Goal: Task Accomplishment & Management: Manage account settings

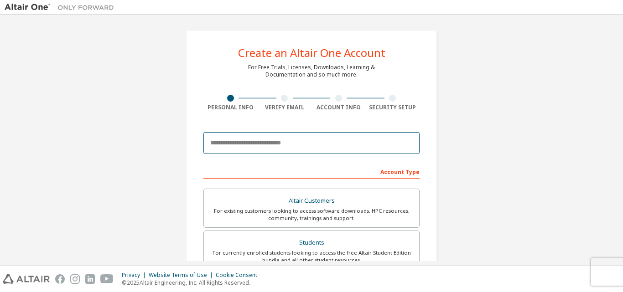
click at [341, 142] on input "email" at bounding box center [311, 143] width 216 height 22
type input "**********"
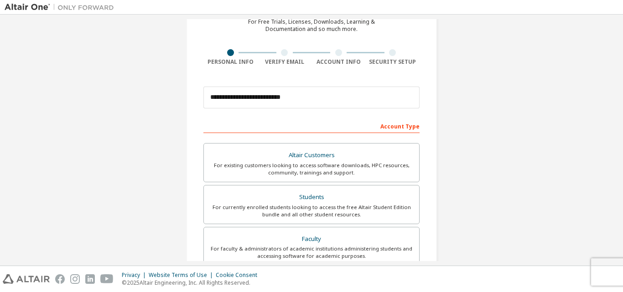
click at [390, 126] on div "Account Type" at bounding box center [311, 126] width 216 height 15
click at [314, 159] on div "Altair Customers" at bounding box center [311, 155] width 204 height 13
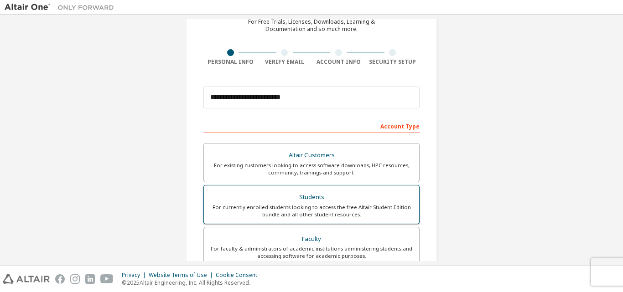
click at [314, 205] on div "For currently enrolled students looking to access the free Altair Student Editi…" at bounding box center [311, 211] width 204 height 15
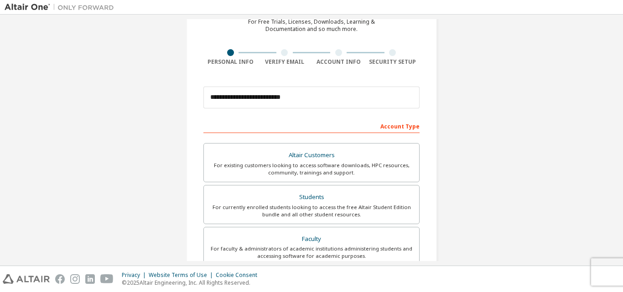
scroll to position [0, 0]
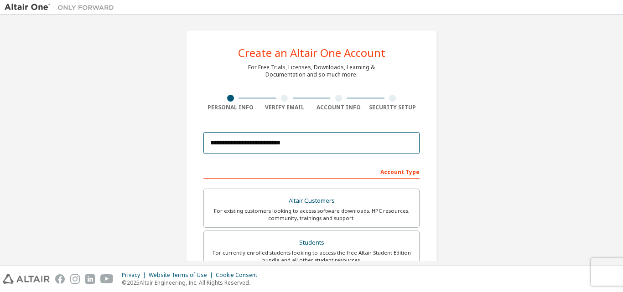
click at [301, 142] on input "**********" at bounding box center [311, 143] width 216 height 22
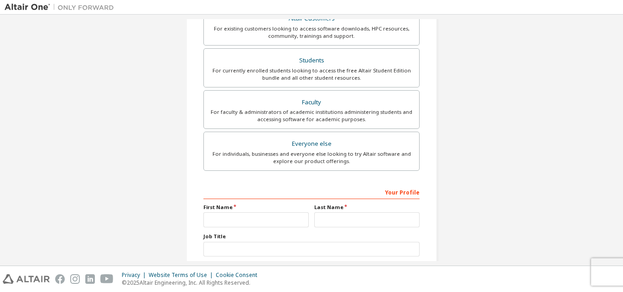
scroll to position [241, 0]
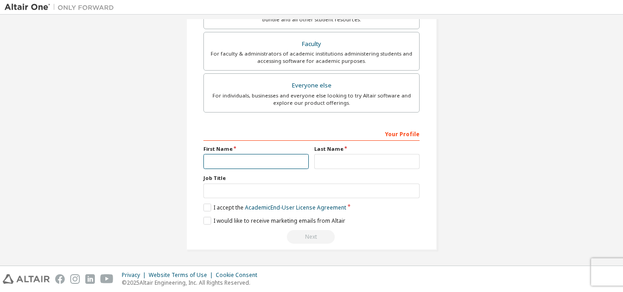
click at [289, 164] on input "text" at bounding box center [255, 161] width 105 height 15
type input "****"
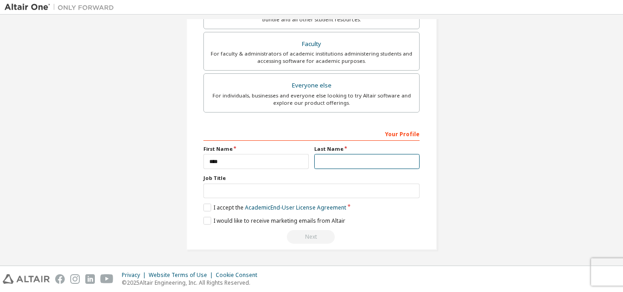
drag, startPoint x: 362, startPoint y: 159, endPoint x: 376, endPoint y: 157, distance: 13.4
click at [363, 159] on input "text" at bounding box center [366, 161] width 105 height 15
type input "****"
click at [428, 177] on div "**********" at bounding box center [311, 19] width 251 height 461
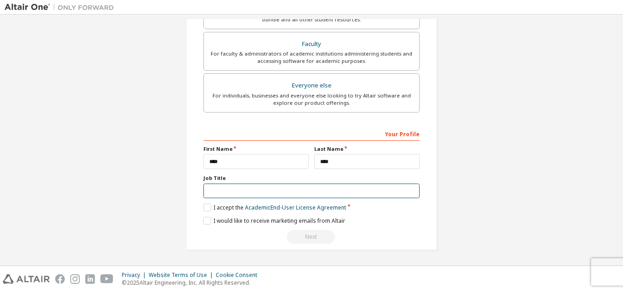
click at [363, 194] on input "text" at bounding box center [311, 191] width 216 height 15
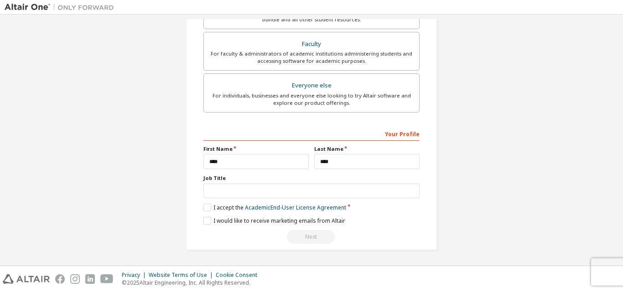
click at [443, 198] on div "**********" at bounding box center [311, 19] width 273 height 483
click at [215, 208] on label "I accept the Academic End-User License Agreement" at bounding box center [274, 208] width 143 height 8
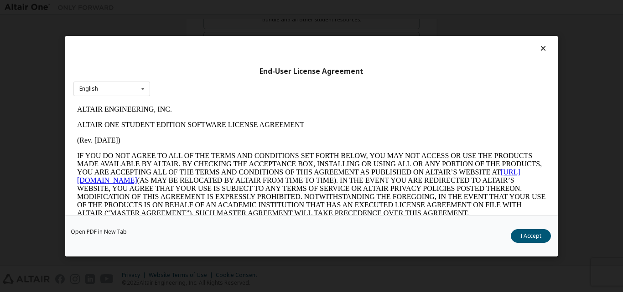
scroll to position [0, 0]
click at [546, 233] on button "I Accept" at bounding box center [531, 236] width 40 height 14
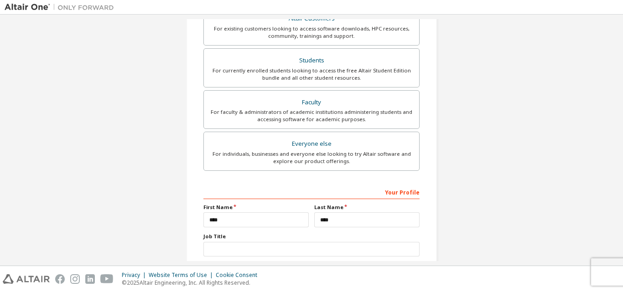
scroll to position [241, 0]
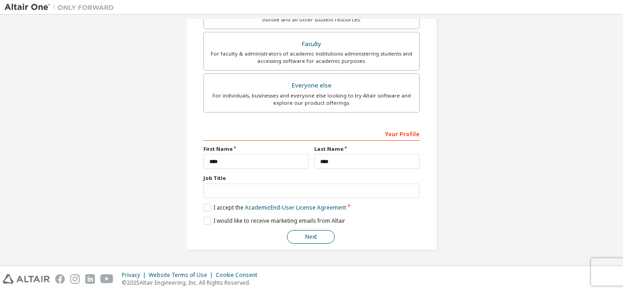
click at [307, 238] on button "Next" at bounding box center [311, 237] width 48 height 14
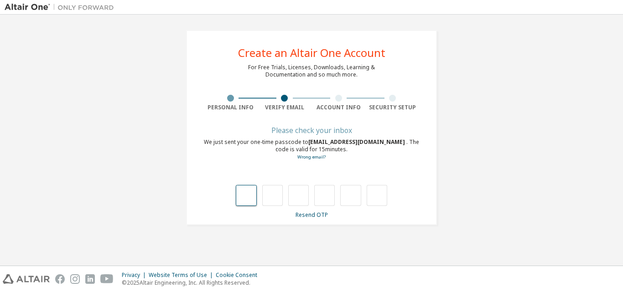
type input "*"
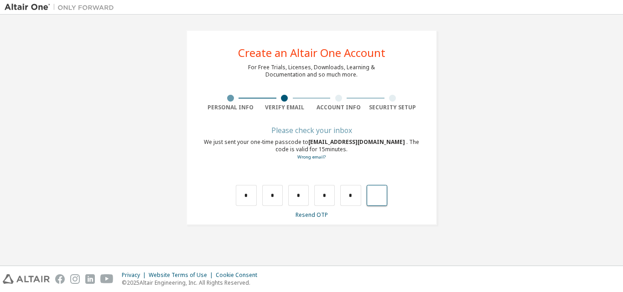
type input "*"
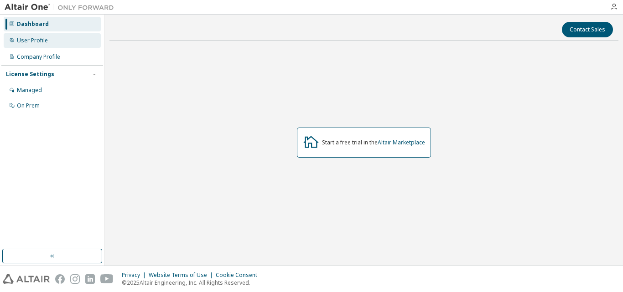
click at [47, 43] on div "User Profile" at bounding box center [52, 40] width 97 height 15
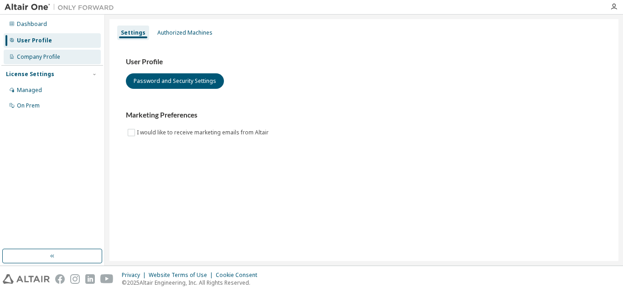
click at [50, 61] on div "Company Profile" at bounding box center [52, 57] width 97 height 15
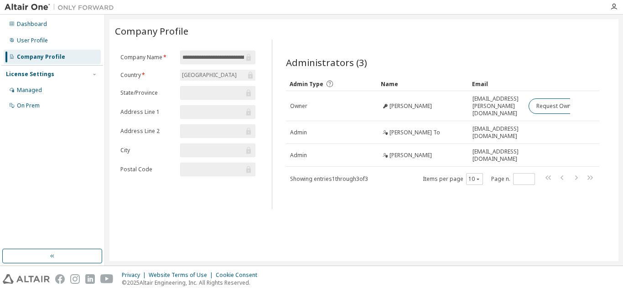
click at [197, 76] on div "[GEOGRAPHIC_DATA]" at bounding box center [209, 75] width 57 height 10
click at [52, 41] on div "User Profile" at bounding box center [52, 40] width 97 height 15
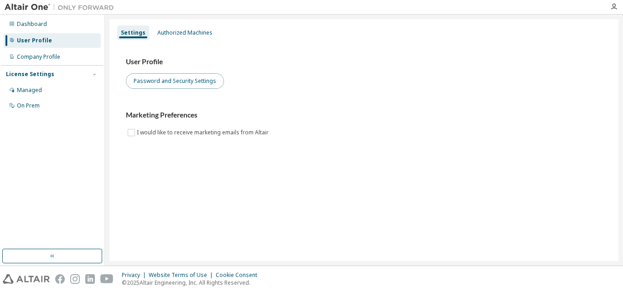
click at [146, 78] on button "Password and Security Settings" at bounding box center [175, 81] width 98 height 16
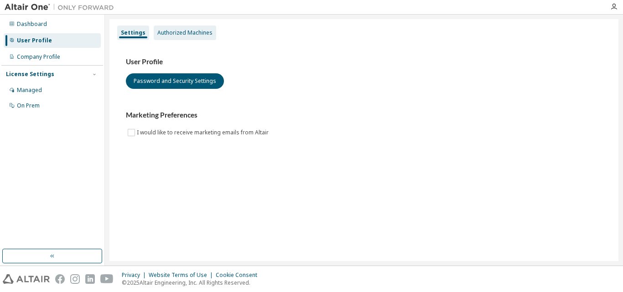
click at [179, 27] on div "Authorized Machines" at bounding box center [185, 33] width 63 height 15
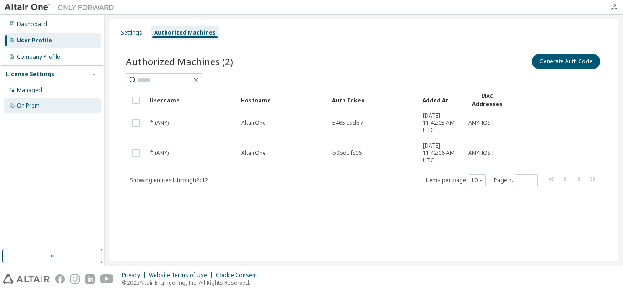
click at [44, 108] on div "On Prem" at bounding box center [52, 106] width 97 height 15
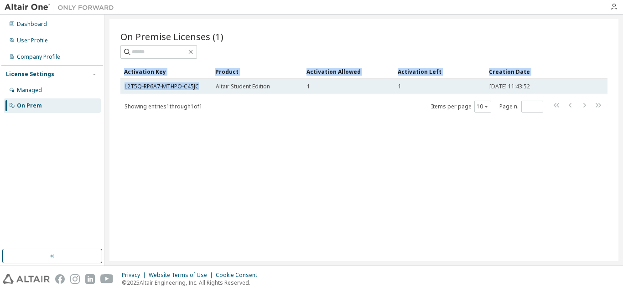
drag, startPoint x: 118, startPoint y: 87, endPoint x: 200, endPoint y: 89, distance: 81.7
click at [200, 89] on div "On Premise Licenses (1) Clear Load Save Save As Field Operator Value Select fil…" at bounding box center [364, 140] width 509 height 242
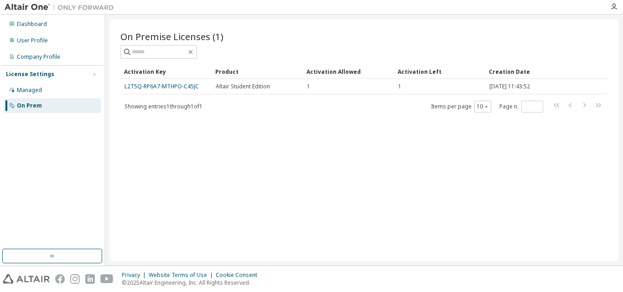
click at [236, 130] on div "On Premise Licenses (1) Clear Load Save Save As Field Operator Value Select fil…" at bounding box center [364, 140] width 509 height 242
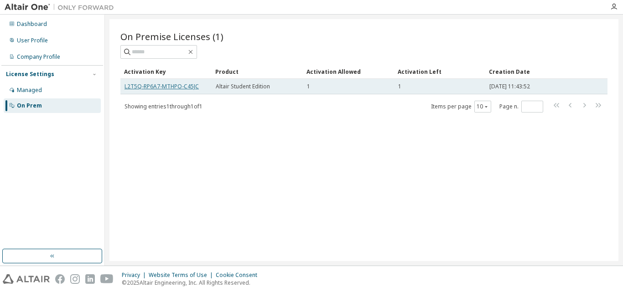
click at [128, 87] on link "L2T5Q-RP6A7-MTHPO-C45JC" at bounding box center [162, 87] width 74 height 8
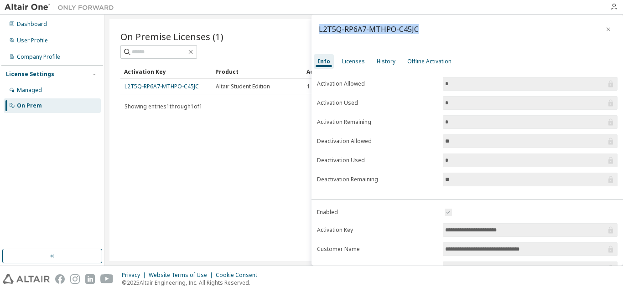
drag, startPoint x: 428, startPoint y: 31, endPoint x: 318, endPoint y: 38, distance: 109.7
click at [318, 38] on div "L2T5Q-RP6A7-MTHPO-C45JC" at bounding box center [468, 30] width 312 height 30
copy div "L2T5Q-RP6A7-MTHPO-C45JC"
